Goal: Obtain resource: Download file/media

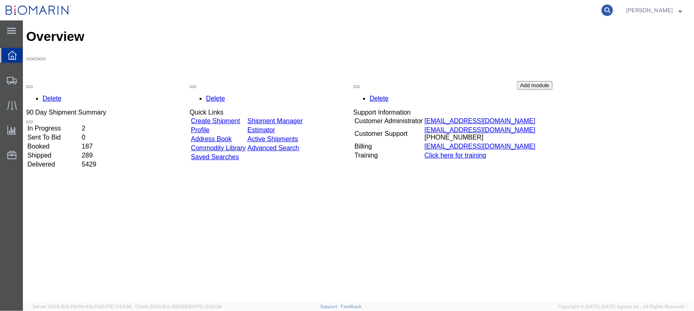
click at [613, 9] on icon at bounding box center [606, 9] width 11 height 11
paste input "S02223940"
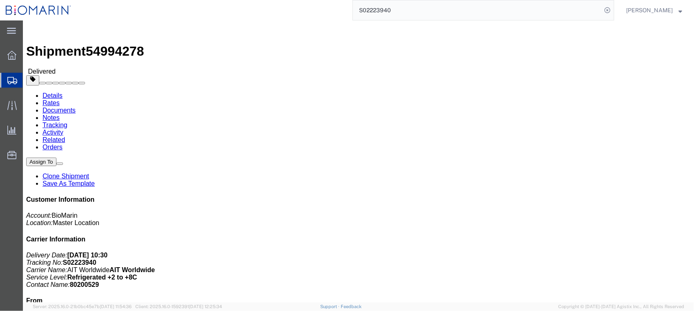
click link "Documents"
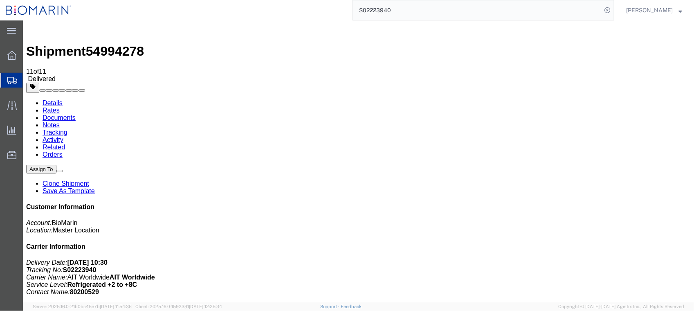
click at [420, 16] on input "S02223940" at bounding box center [477, 10] width 248 height 20
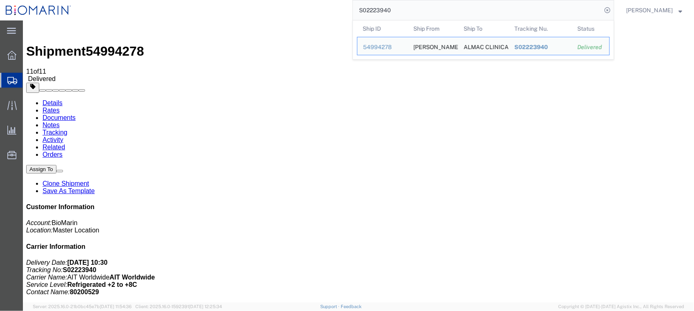
drag, startPoint x: 423, startPoint y: 7, endPoint x: 201, endPoint y: 20, distance: 222.7
click at [201, 20] on div "S02223940 Ship ID Ship From Ship To Tracking Nu. Status Ship ID 54994278 Ship F…" at bounding box center [345, 10] width 537 height 20
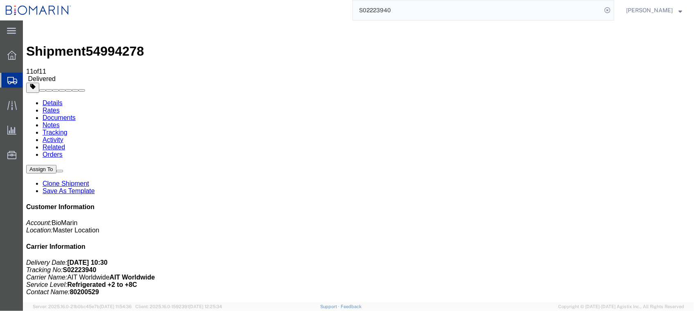
paste input "90253"
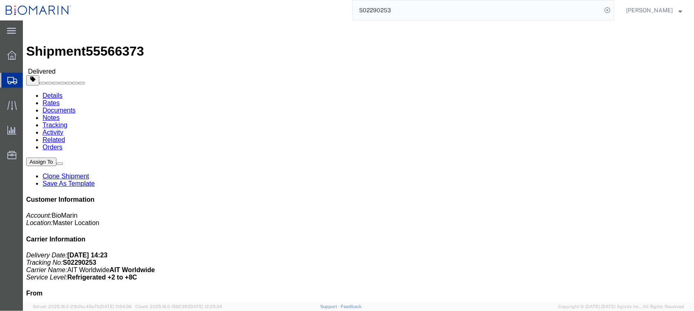
click link "Documents"
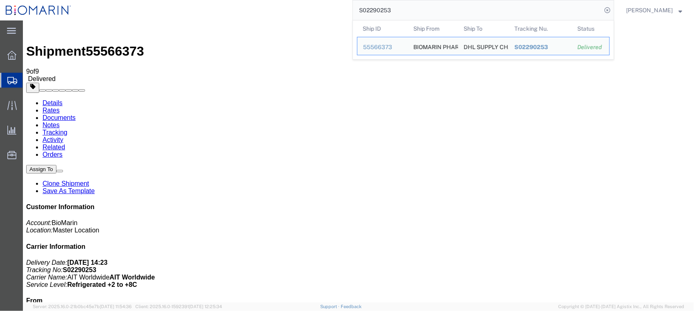
drag, startPoint x: 460, startPoint y: 33, endPoint x: 246, endPoint y: 31, distance: 214.2
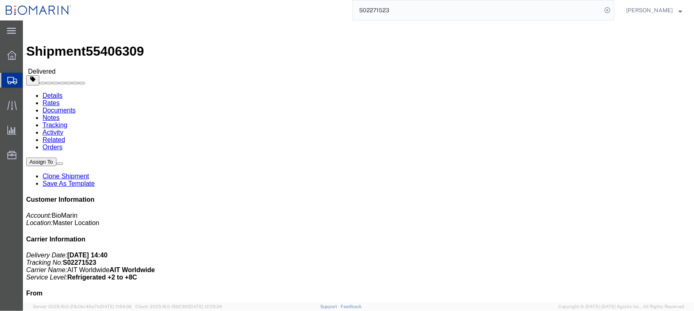
click link "Documents"
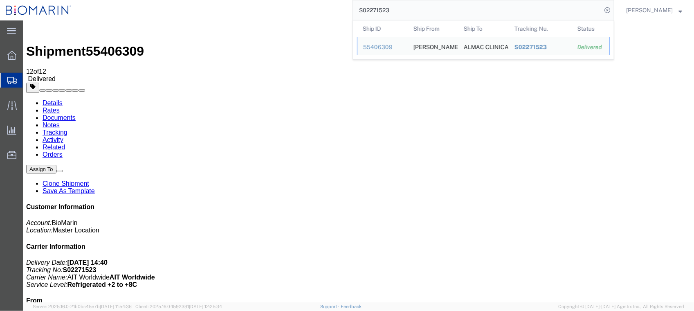
drag, startPoint x: 411, startPoint y: 8, endPoint x: 284, endPoint y: 7, distance: 126.7
click at [284, 7] on div "S02271523 Ship ID Ship From Ship To Tracking Nu. Status Ship ID 55406309 Ship F…" at bounding box center [345, 10] width 537 height 20
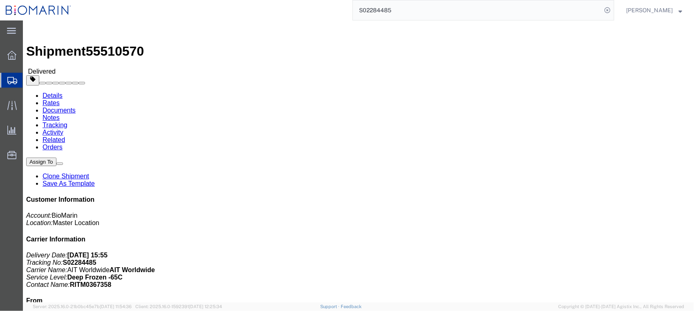
click link "Documents"
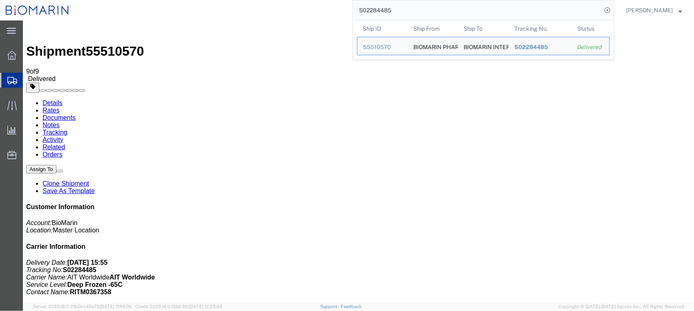
drag, startPoint x: 454, startPoint y: 28, endPoint x: 252, endPoint y: 23, distance: 201.9
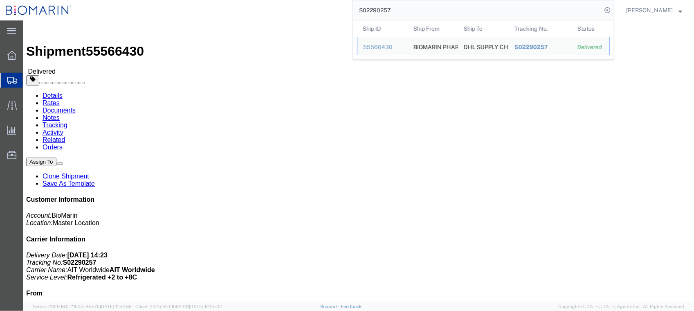
click at [429, 13] on input "S02290257" at bounding box center [477, 10] width 248 height 20
drag, startPoint x: 429, startPoint y: 13, endPoint x: 242, endPoint y: -7, distance: 188.6
click at [242, 0] on html "main_menu Created with Sketch. Collapse Menu Overview Shipments Shipment Manage…" at bounding box center [347, 155] width 694 height 311
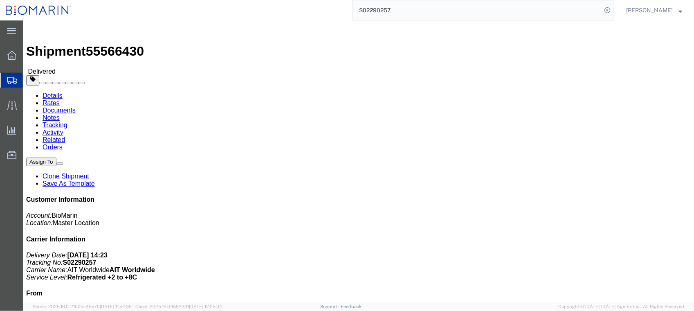
paste input "71523"
click link "Documents"
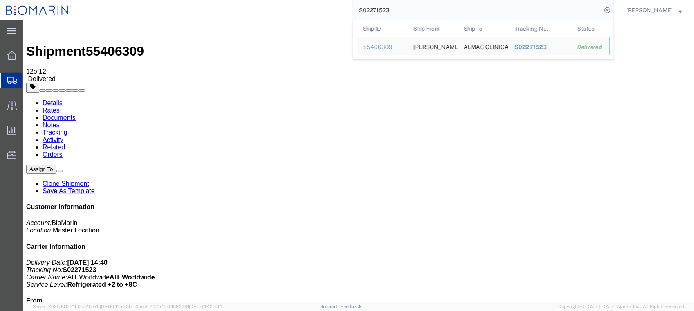
drag, startPoint x: 414, startPoint y: 13, endPoint x: 254, endPoint y: 15, distance: 160.2
click at [260, 13] on div "S02271523 Ship ID Ship From Ship To Tracking Nu. Status Ship ID 55406309 Ship F…" at bounding box center [345, 10] width 537 height 20
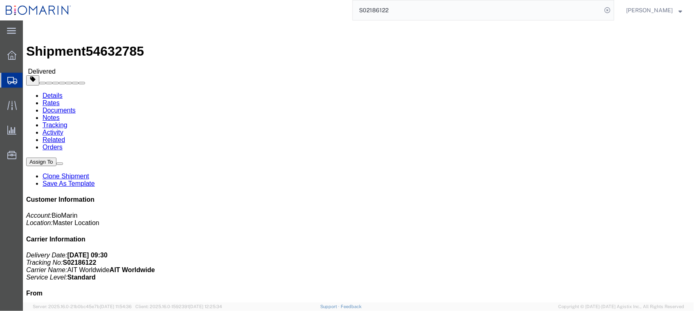
click link "Documents"
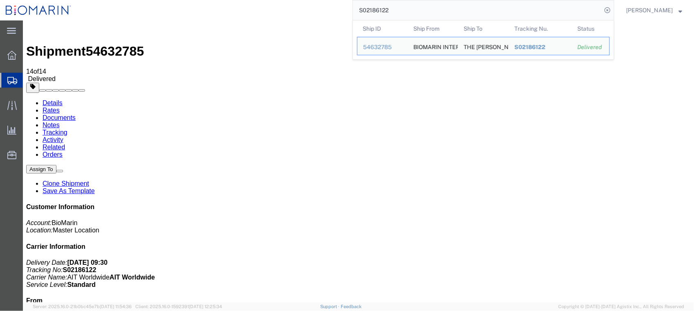
drag, startPoint x: 415, startPoint y: 13, endPoint x: 299, endPoint y: 11, distance: 116.5
click at [292, 13] on div "S02186122 Ship ID Ship From Ship To Tracking Nu. Status Ship ID 54632785 Ship F…" at bounding box center [345, 10] width 537 height 20
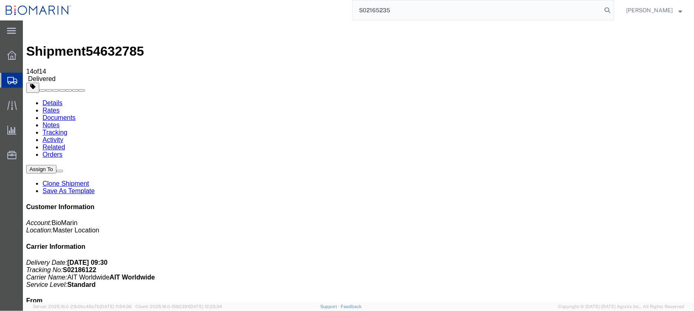
type input "S02165235"
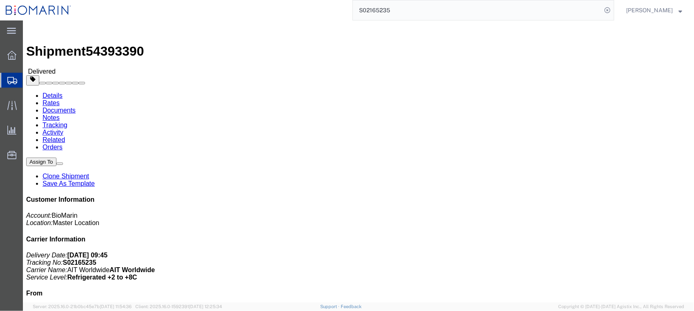
click link "Documents"
